Goal: Book appointment/travel/reservation

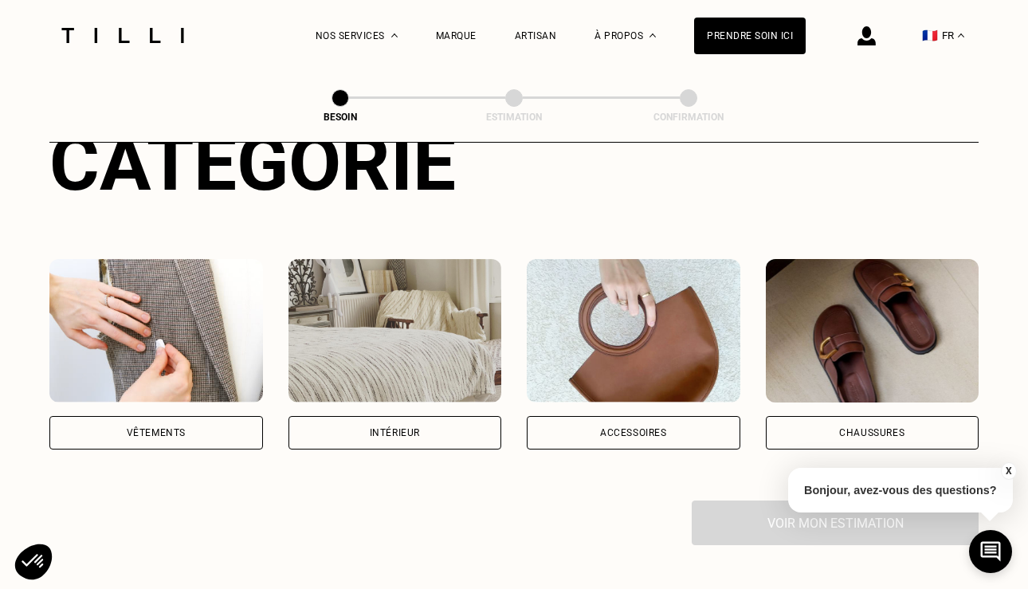
scroll to position [232, 0]
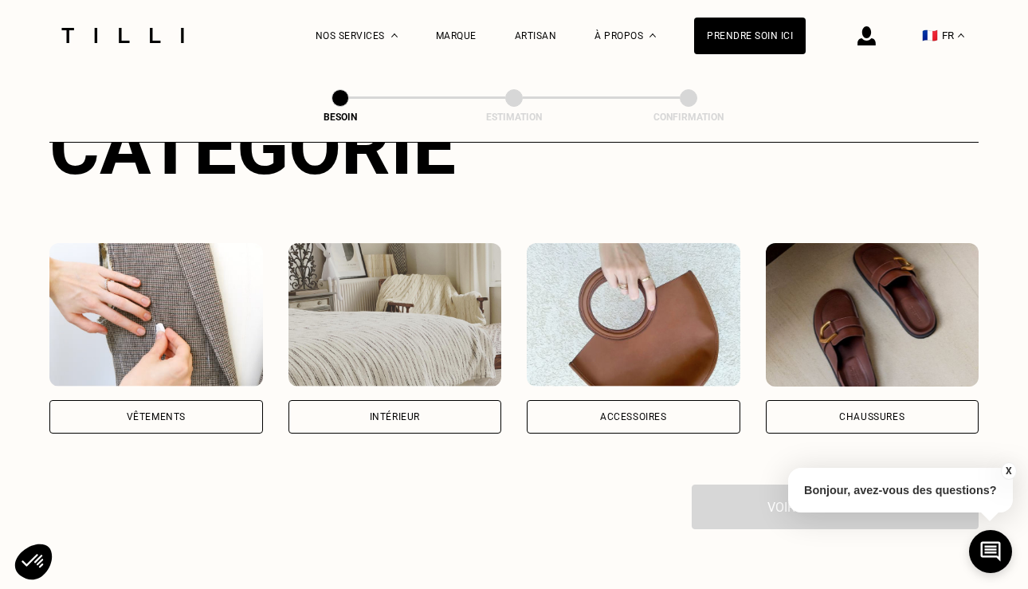
click at [384, 403] on div "Intérieur" at bounding box center [396, 416] width 214 height 33
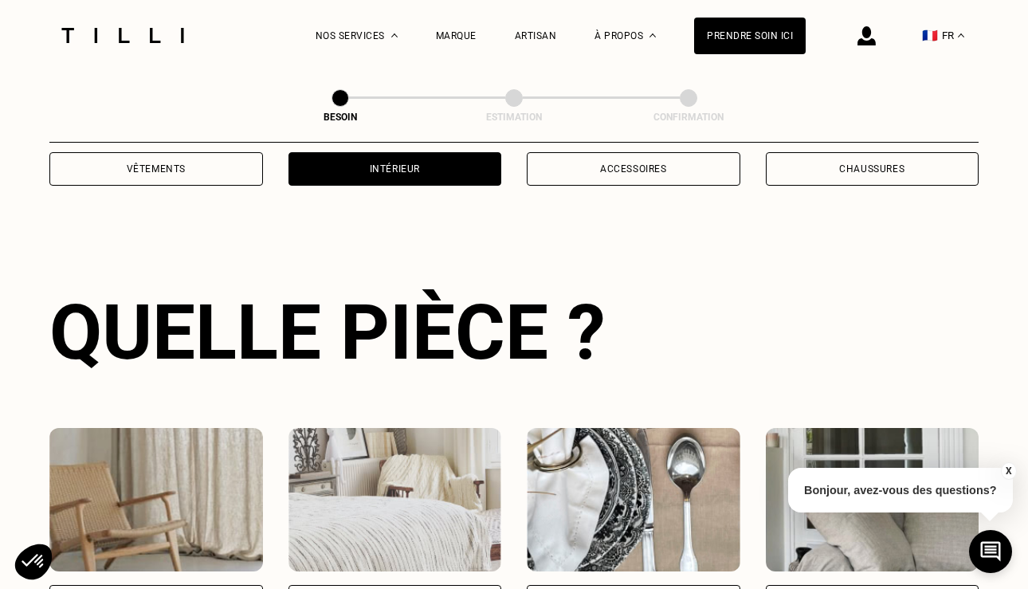
scroll to position [519, 0]
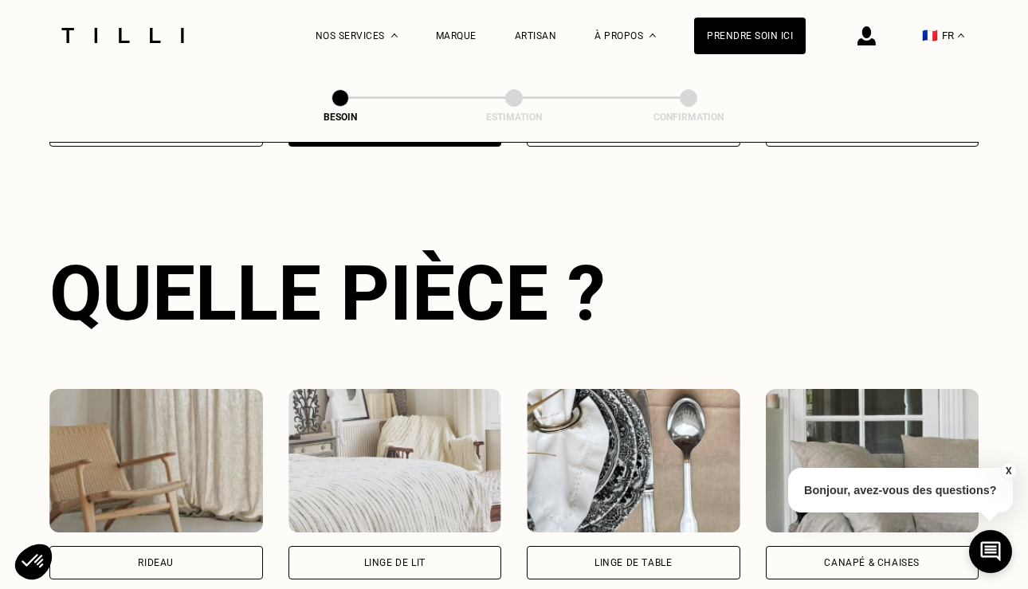
click at [170, 558] on div "Rideau" at bounding box center [156, 563] width 36 height 10
select select "FR"
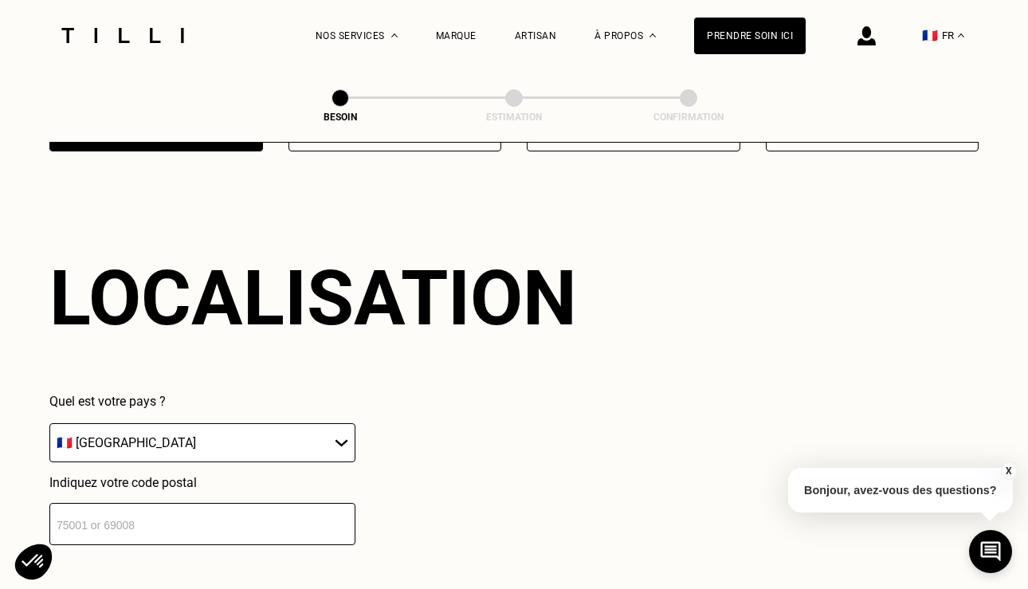
scroll to position [952, 0]
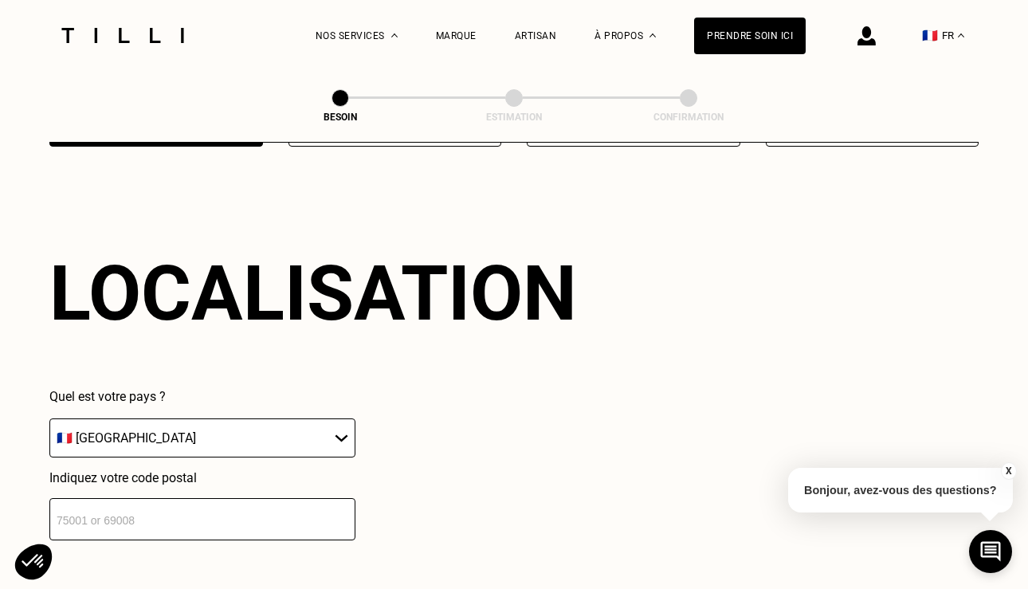
click at [205, 498] on input "number" at bounding box center [202, 519] width 306 height 42
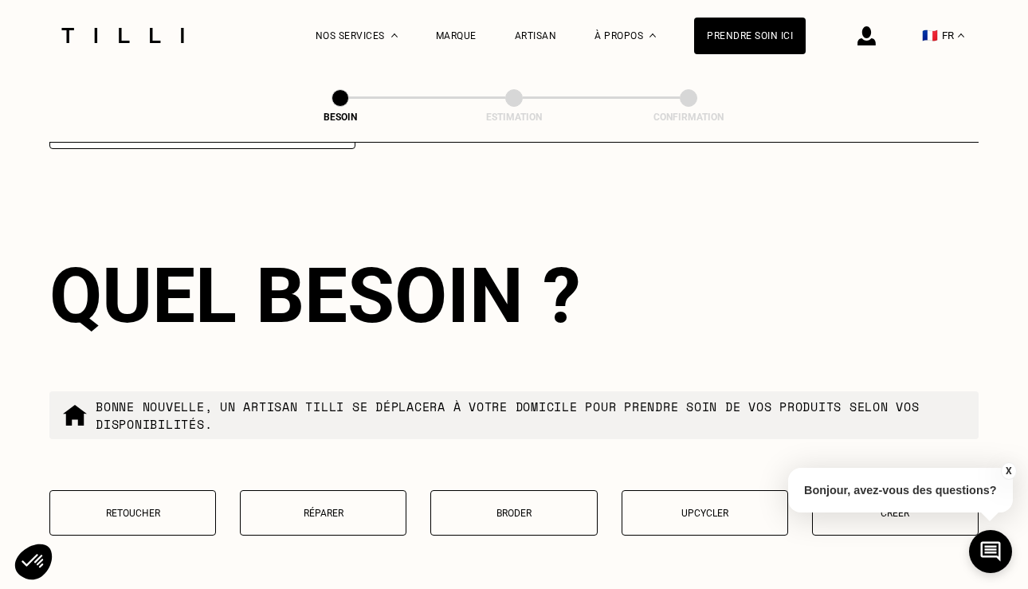
scroll to position [1346, 0]
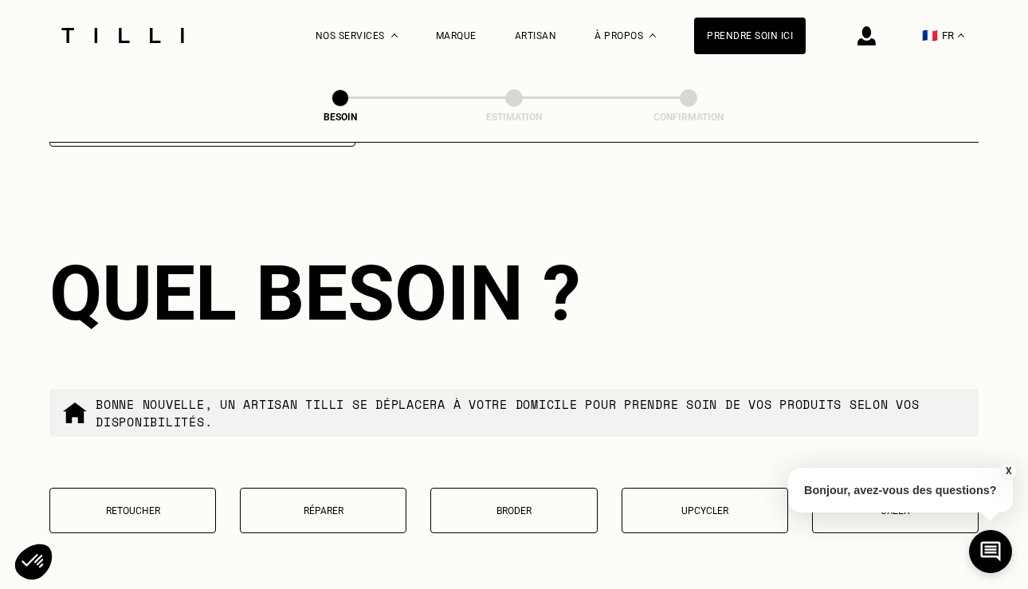
type input "93130"
click at [147, 505] on p "Retoucher" at bounding box center [132, 510] width 149 height 11
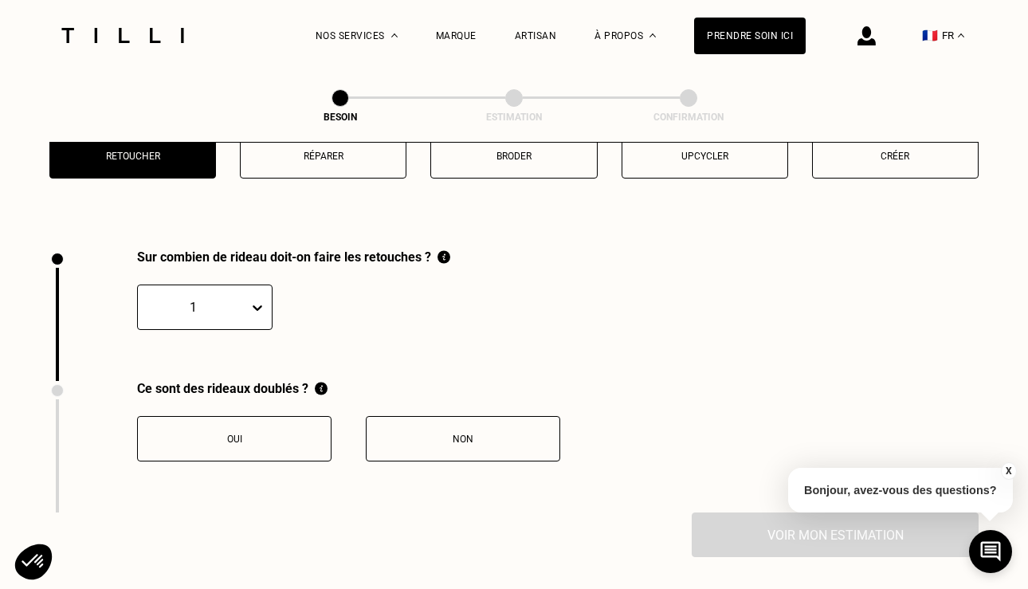
scroll to position [1719, 0]
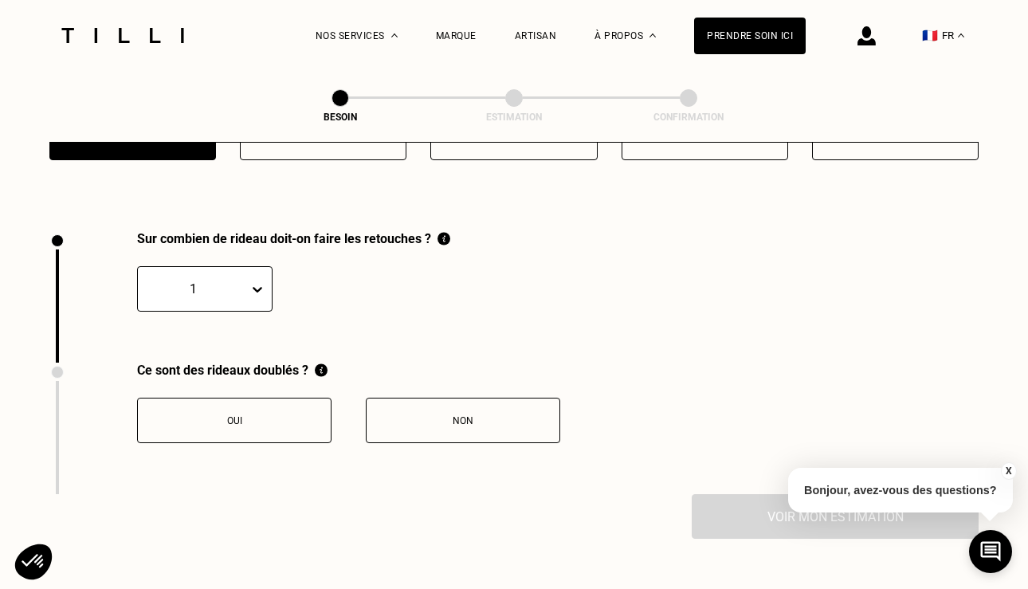
click at [266, 275] on div at bounding box center [261, 289] width 22 height 29
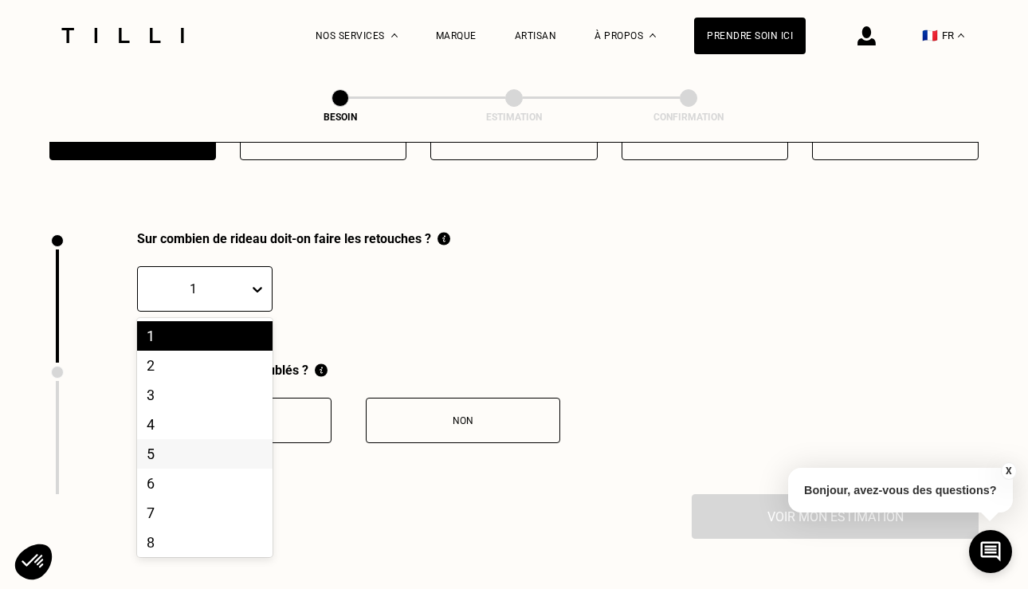
click at [178, 439] on div "5" at bounding box center [205, 453] width 136 height 29
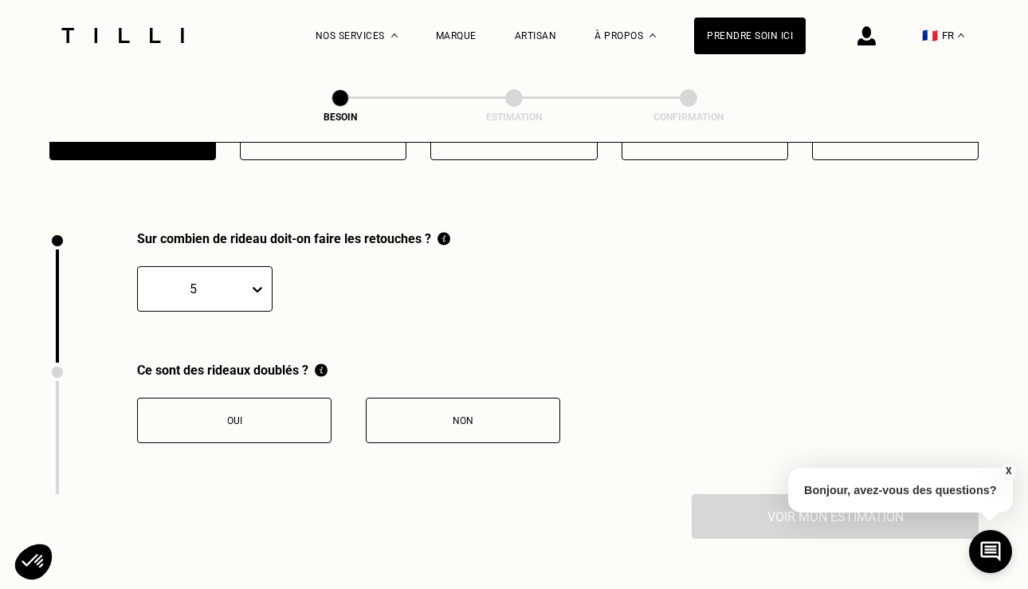
click at [265, 415] on div "Oui" at bounding box center [234, 420] width 177 height 11
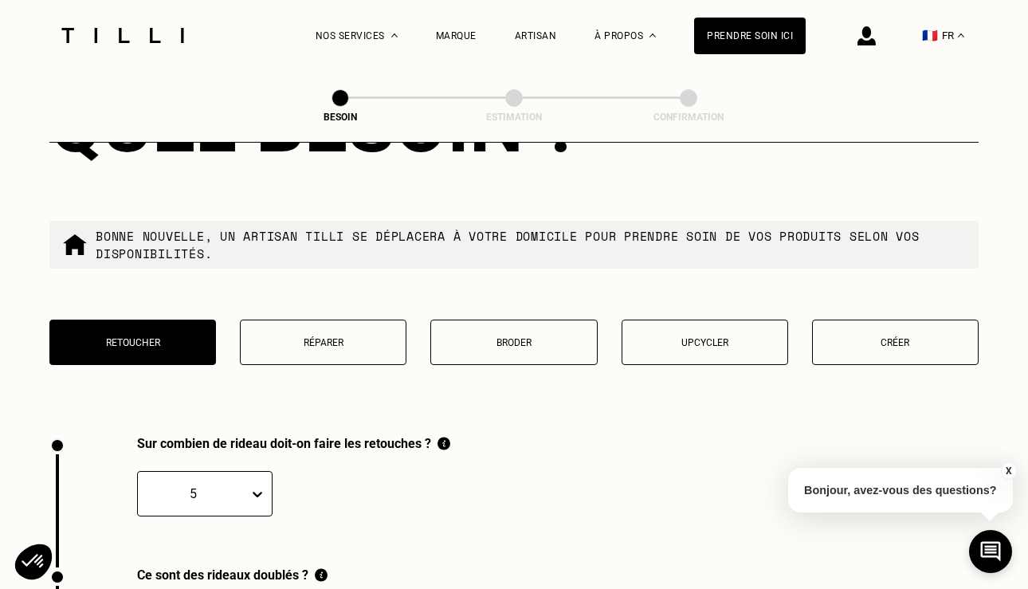
scroll to position [1517, 0]
